Goal: Task Accomplishment & Management: Manage account settings

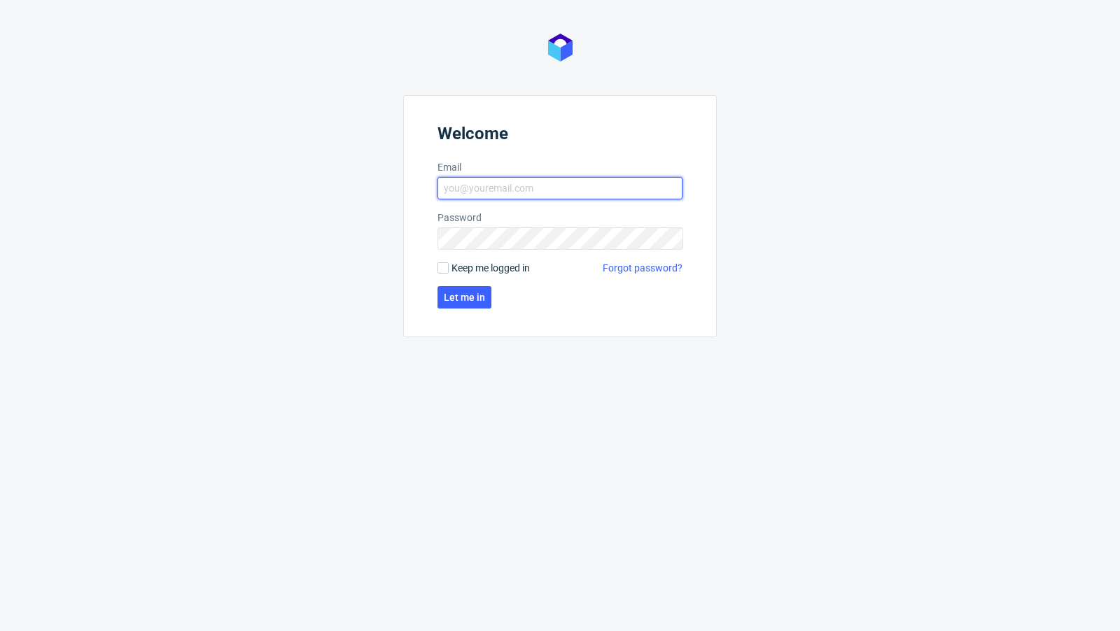
click at [507, 185] on input "Email" at bounding box center [559, 188] width 245 height 22
type input "[EMAIL_ADDRESS][PERSON_NAME][DOMAIN_NAME]"
click at [453, 303] on button "Let me in" at bounding box center [464, 297] width 54 height 22
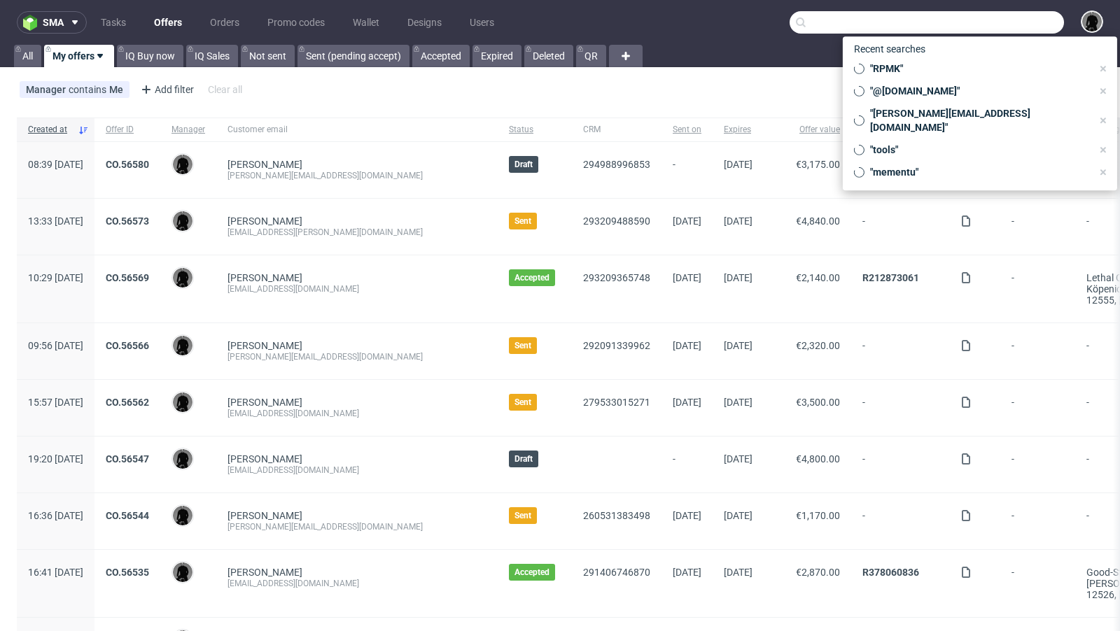
click at [992, 22] on input "text" at bounding box center [926, 22] width 274 height 22
paste input "[PERSON_NAME][EMAIL_ADDRESS][DOMAIN_NAME]"
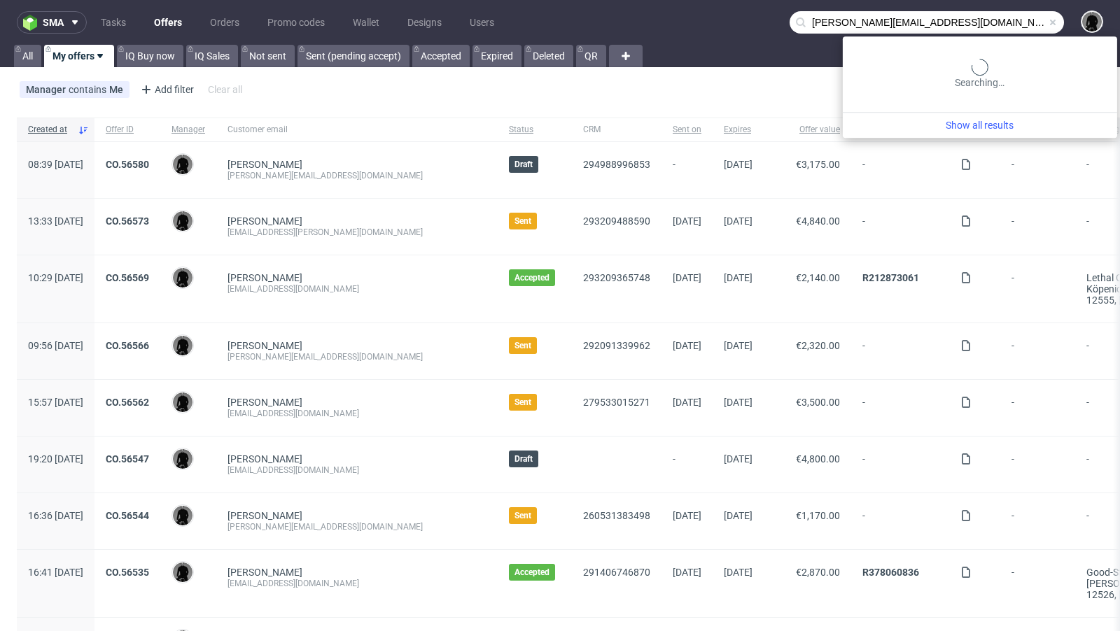
type input "[PERSON_NAME][EMAIL_ADDRESS][DOMAIN_NAME]"
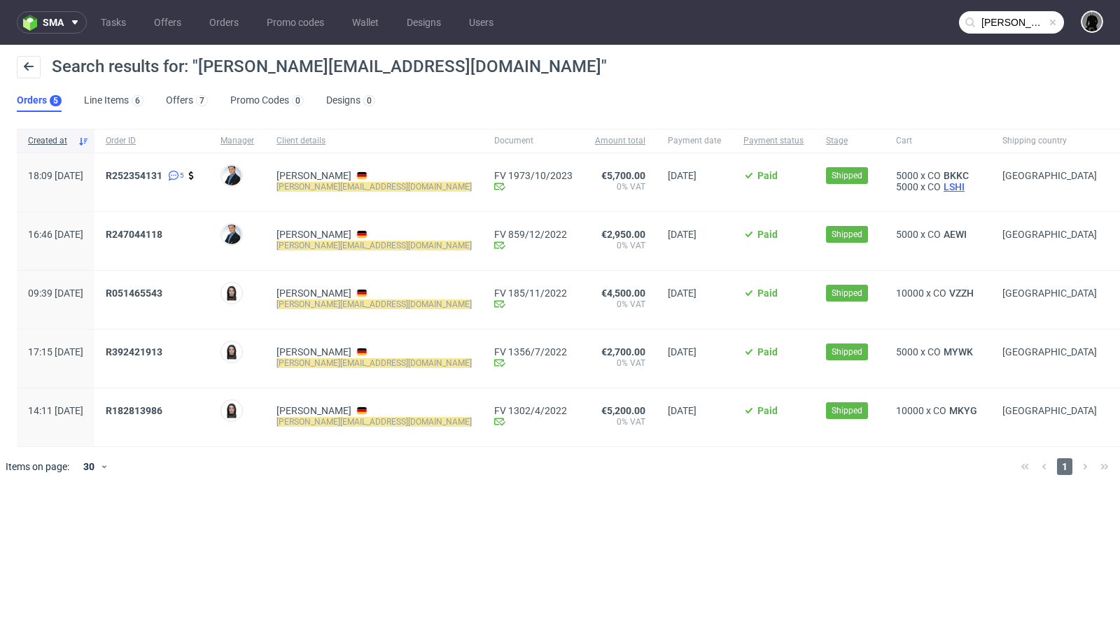
click at [940, 189] on span "LSHI" at bounding box center [953, 186] width 27 height 11
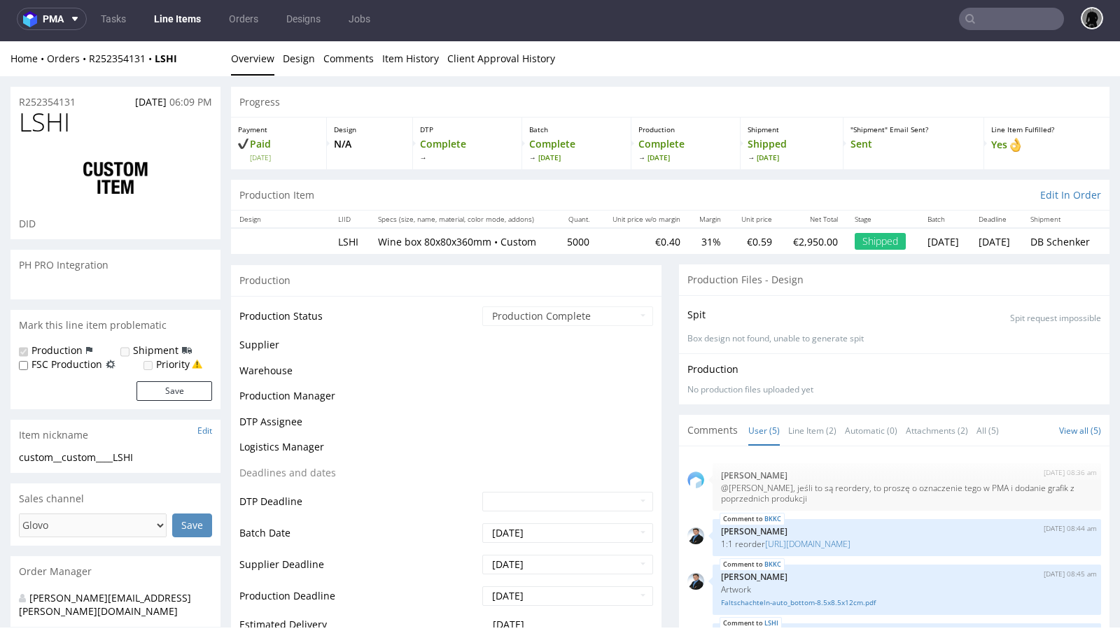
scroll to position [15, 0]
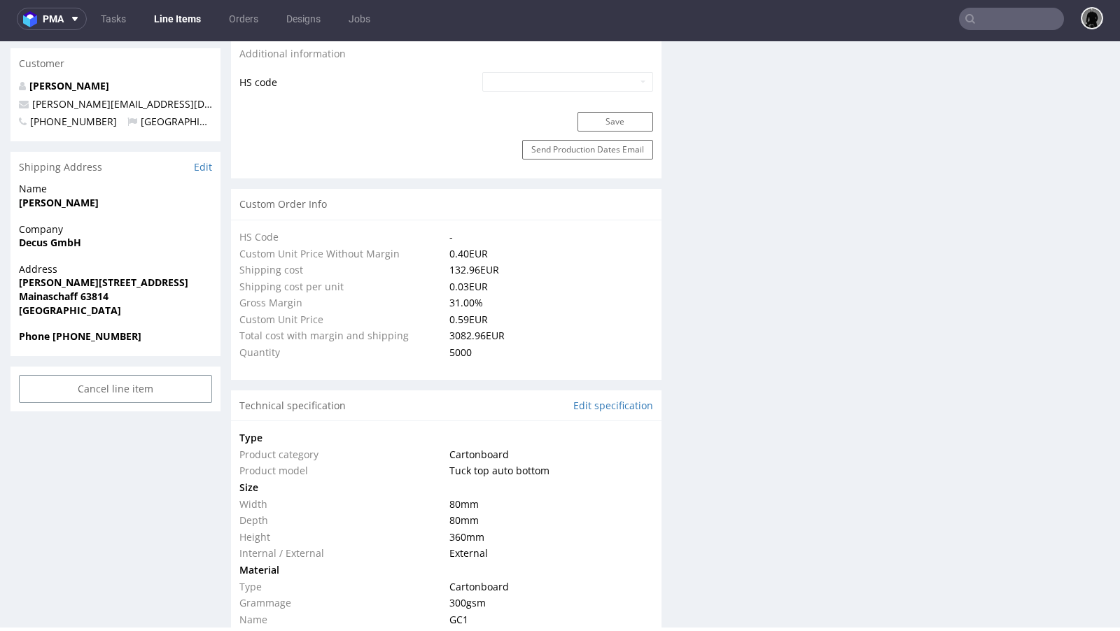
type input "5250"
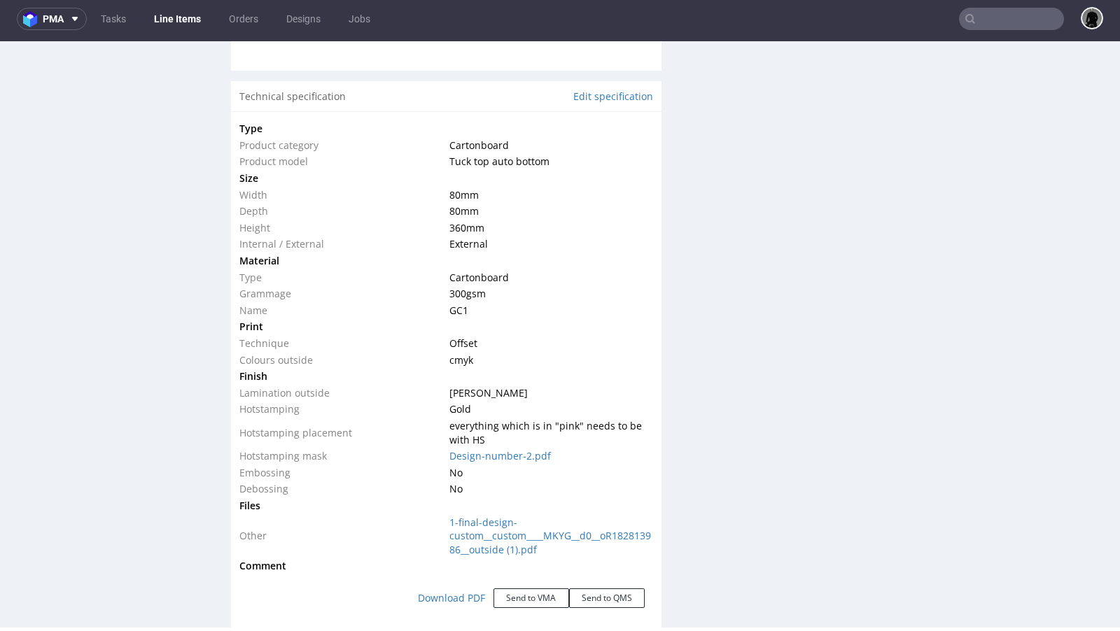
scroll to position [1286, 0]
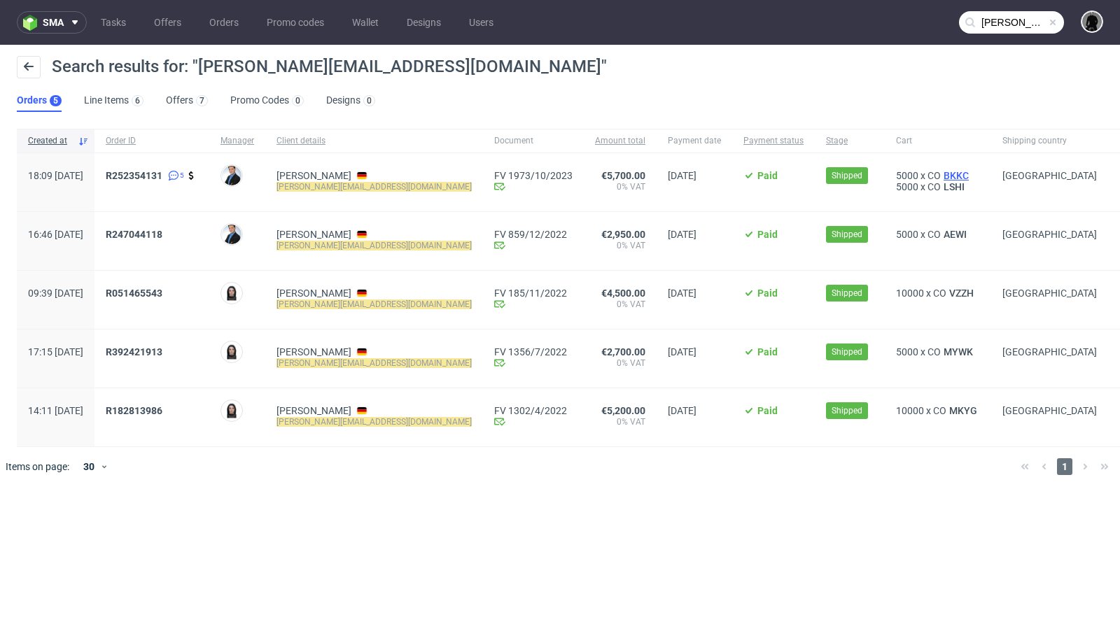
click at [940, 174] on span "BKKC" at bounding box center [955, 175] width 31 height 11
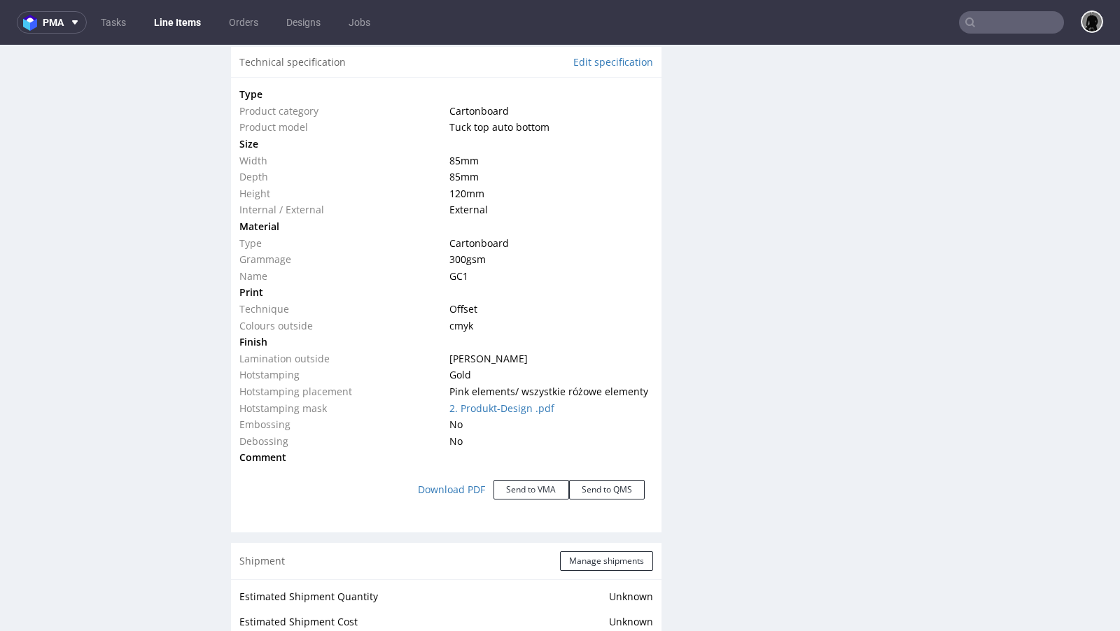
scroll to position [1332, 0]
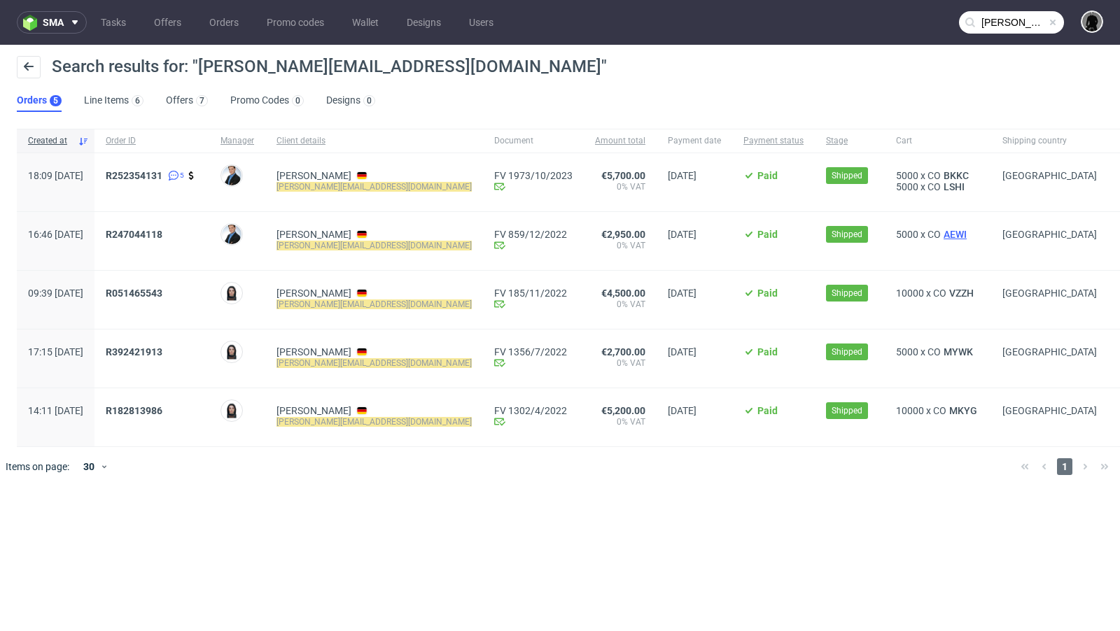
click at [940, 236] on span "AEWI" at bounding box center [954, 234] width 29 height 11
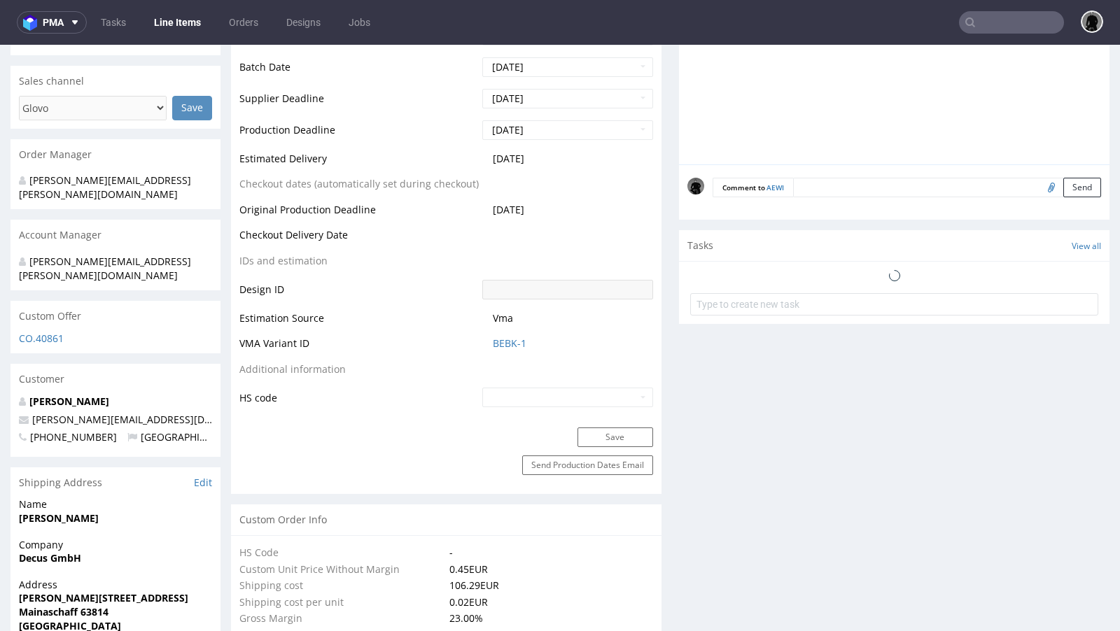
select select "in_progress"
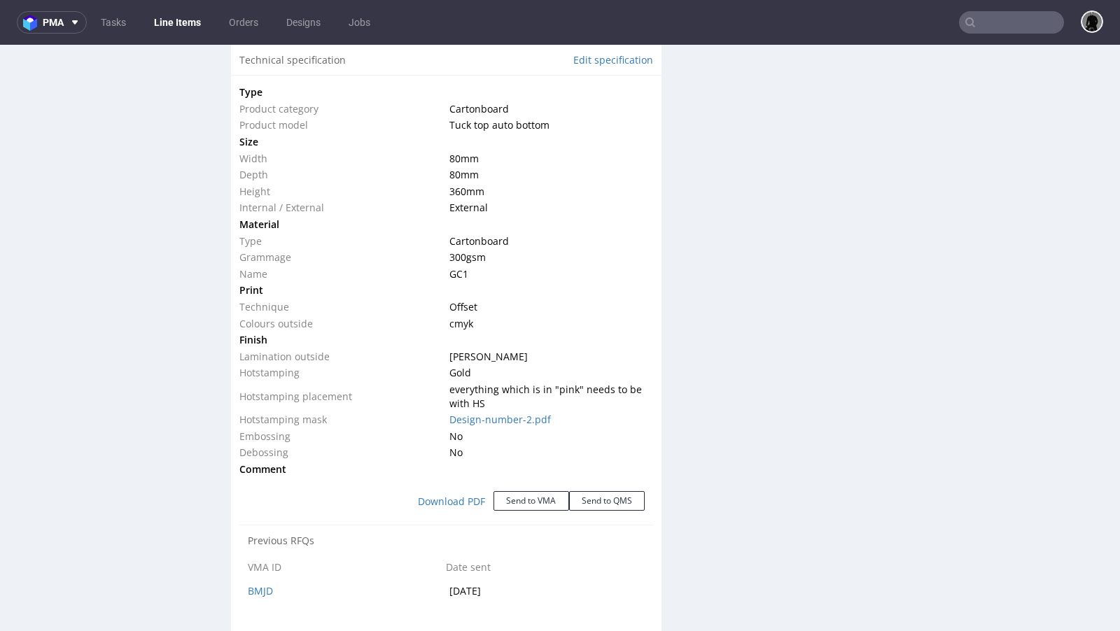
scroll to position [1316, 0]
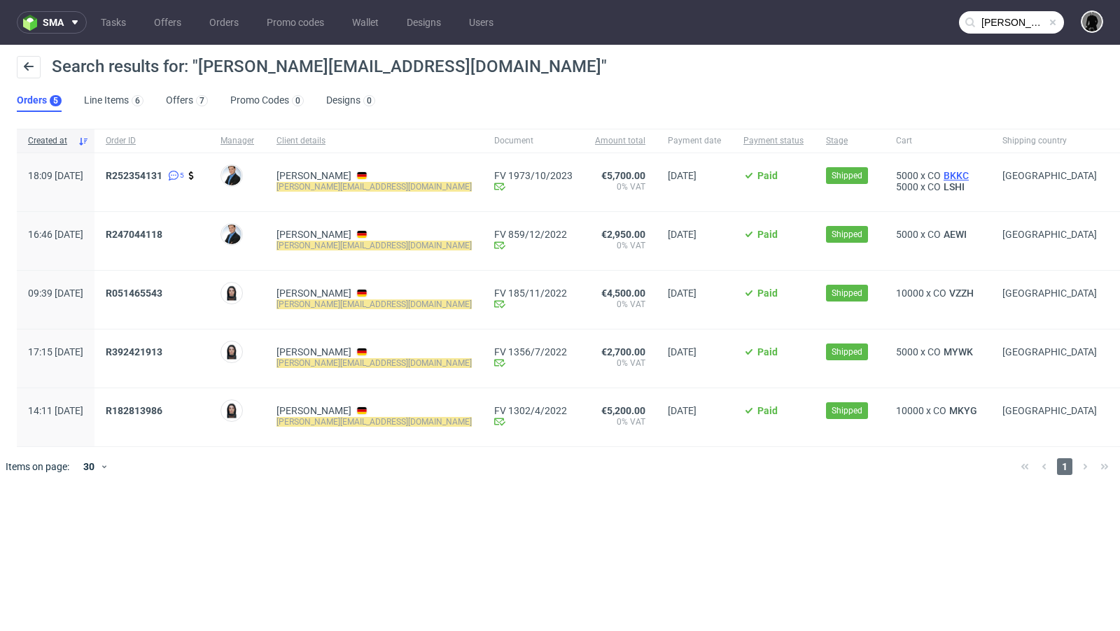
click at [940, 175] on span "BKKC" at bounding box center [955, 175] width 31 height 11
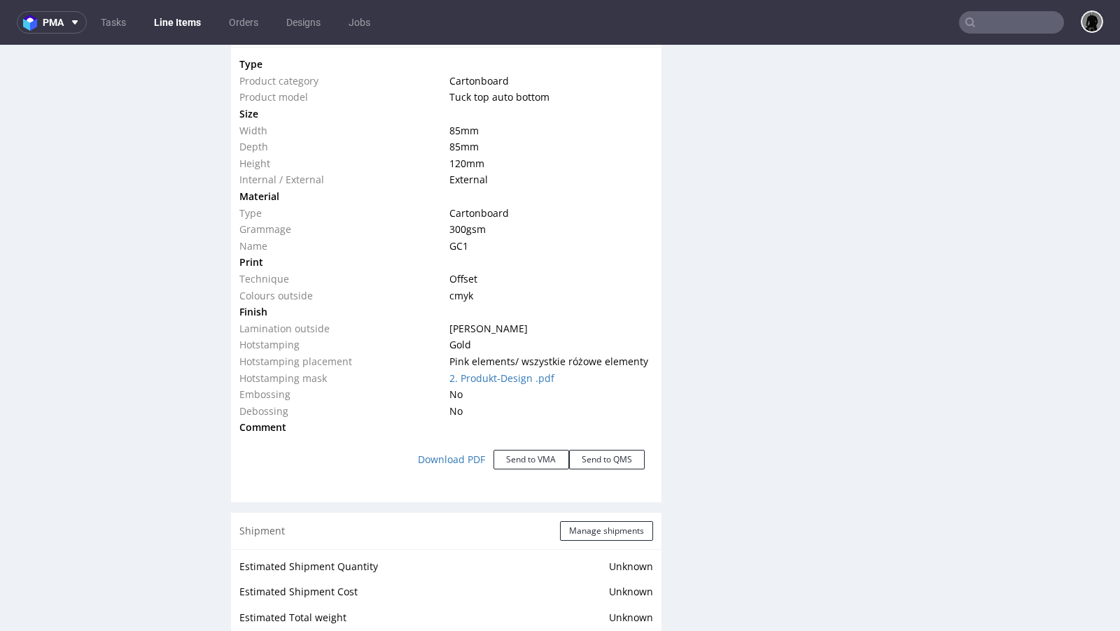
scroll to position [1355, 0]
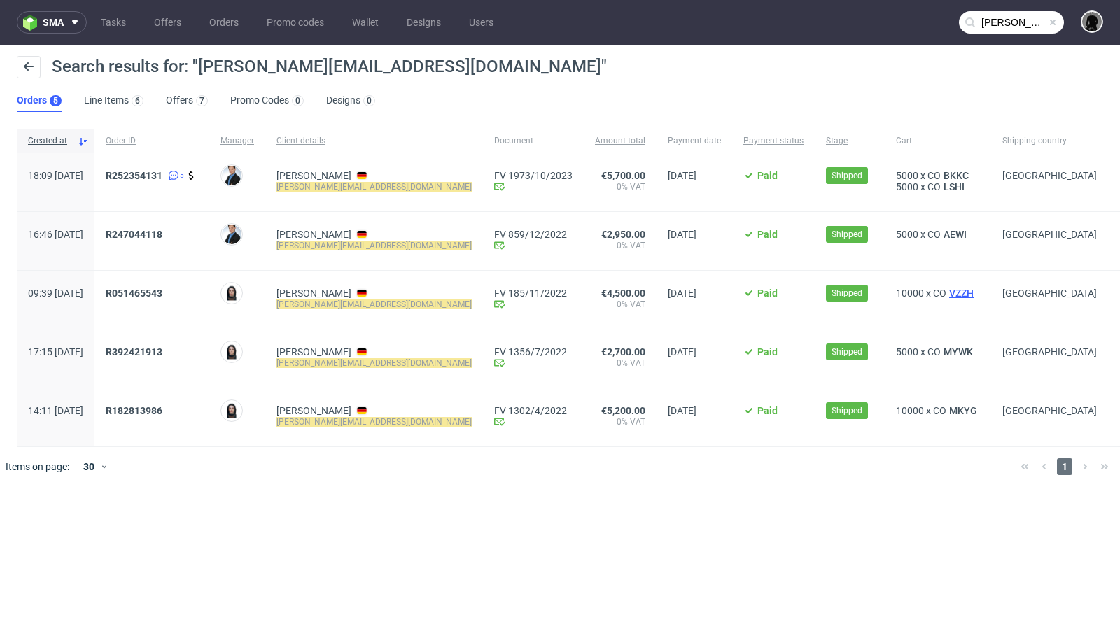
click at [946, 296] on span "VZZH" at bounding box center [961, 293] width 30 height 11
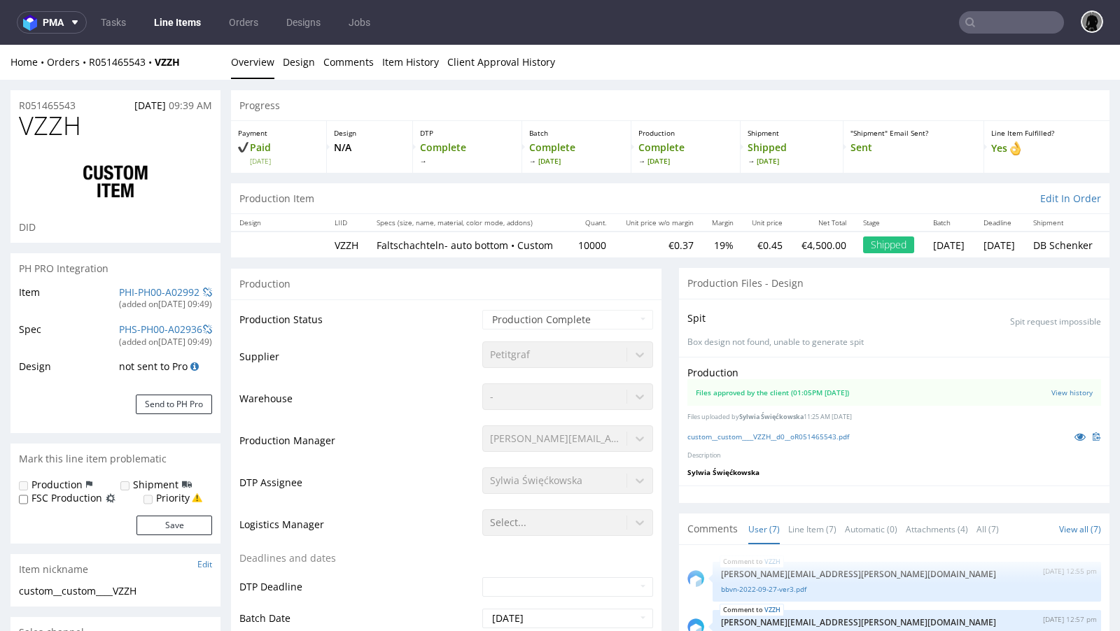
scroll to position [101, 0]
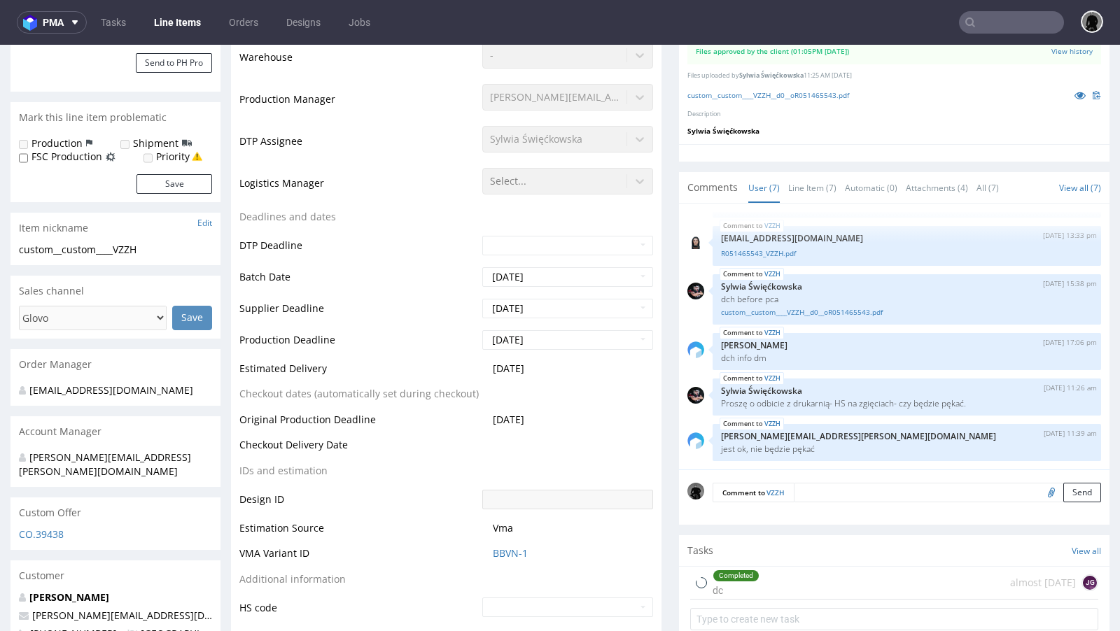
select select "in_progress"
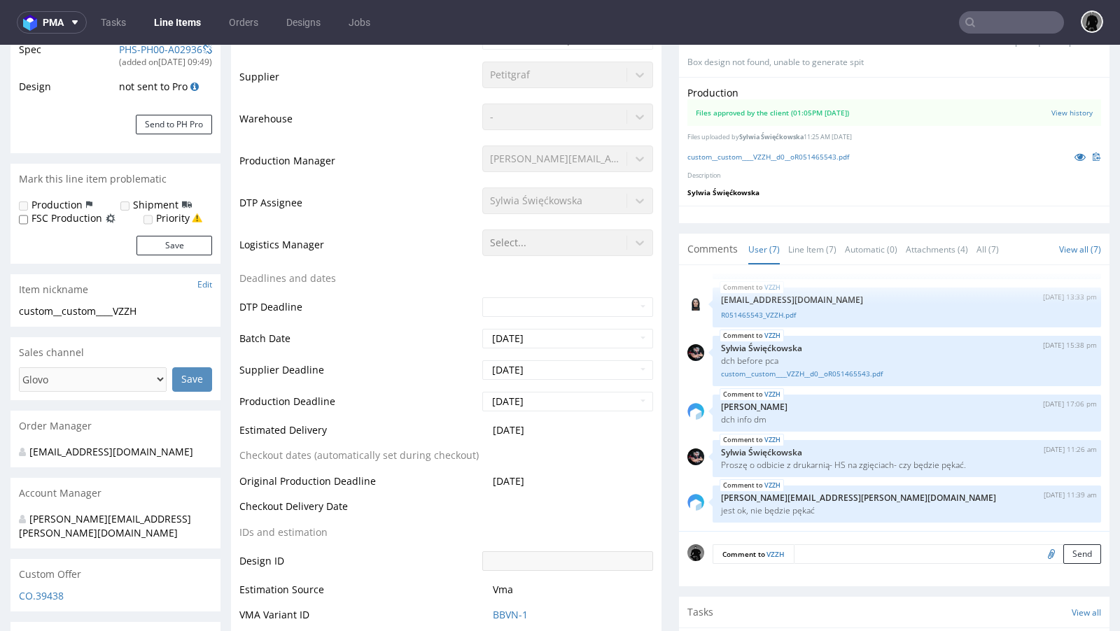
scroll to position [0, 0]
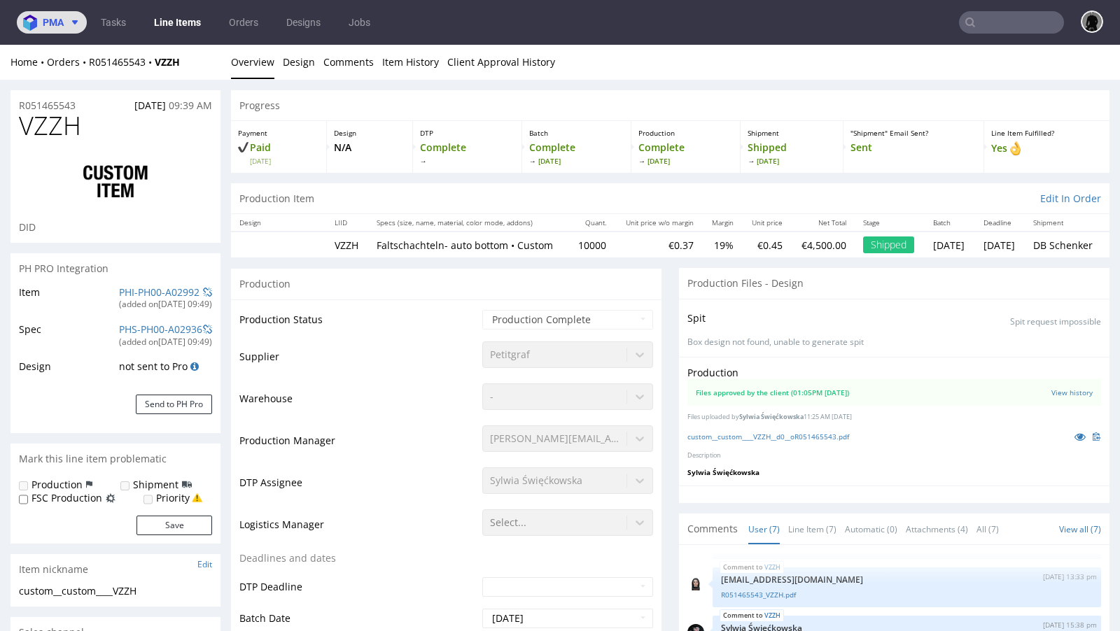
click at [52, 20] on span "pma" at bounding box center [53, 22] width 21 height 10
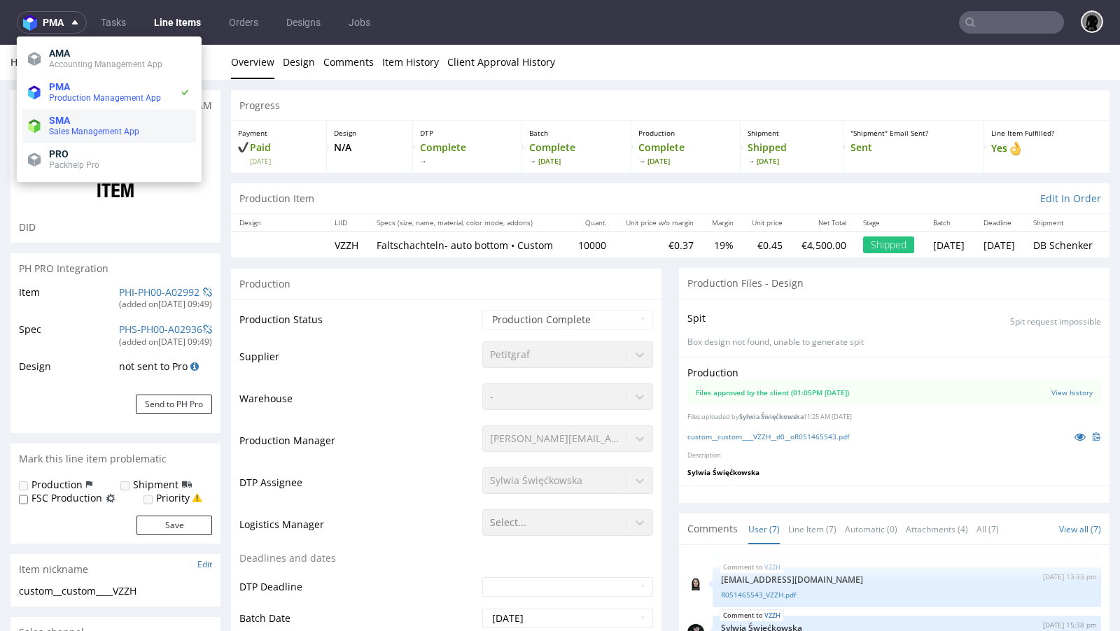
click at [79, 115] on span "SMA" at bounding box center [119, 120] width 141 height 11
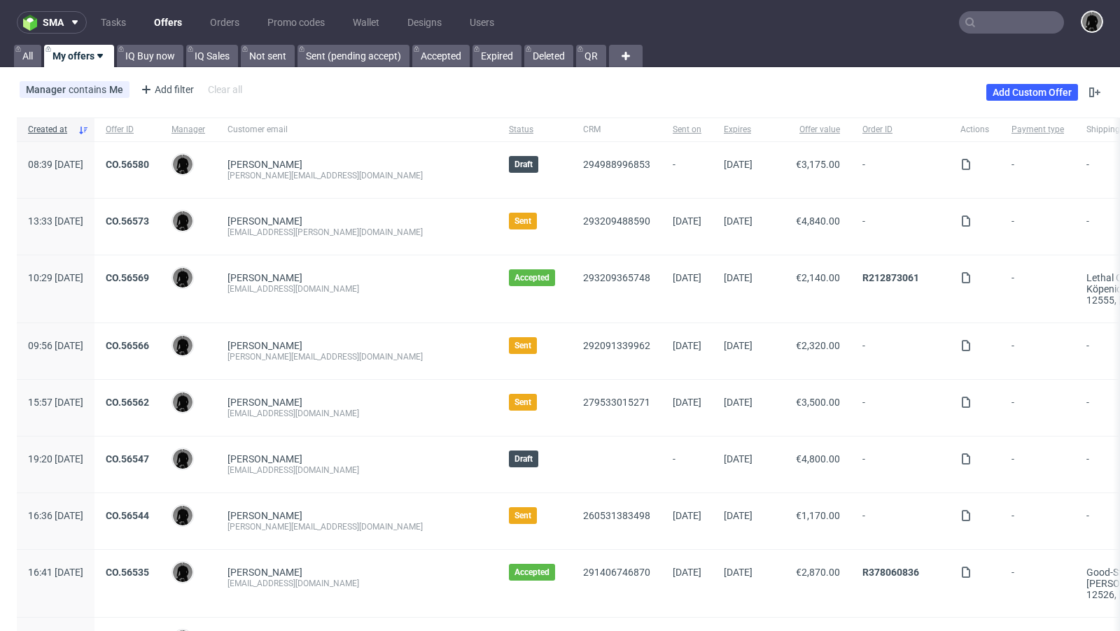
click at [177, 28] on link "Offers" at bounding box center [168, 22] width 45 height 22
click at [542, 83] on div "Manager contains Me Add filter Hide filters Clear all Add Custom Offer" at bounding box center [560, 92] width 1120 height 39
